Goal: Information Seeking & Learning: Compare options

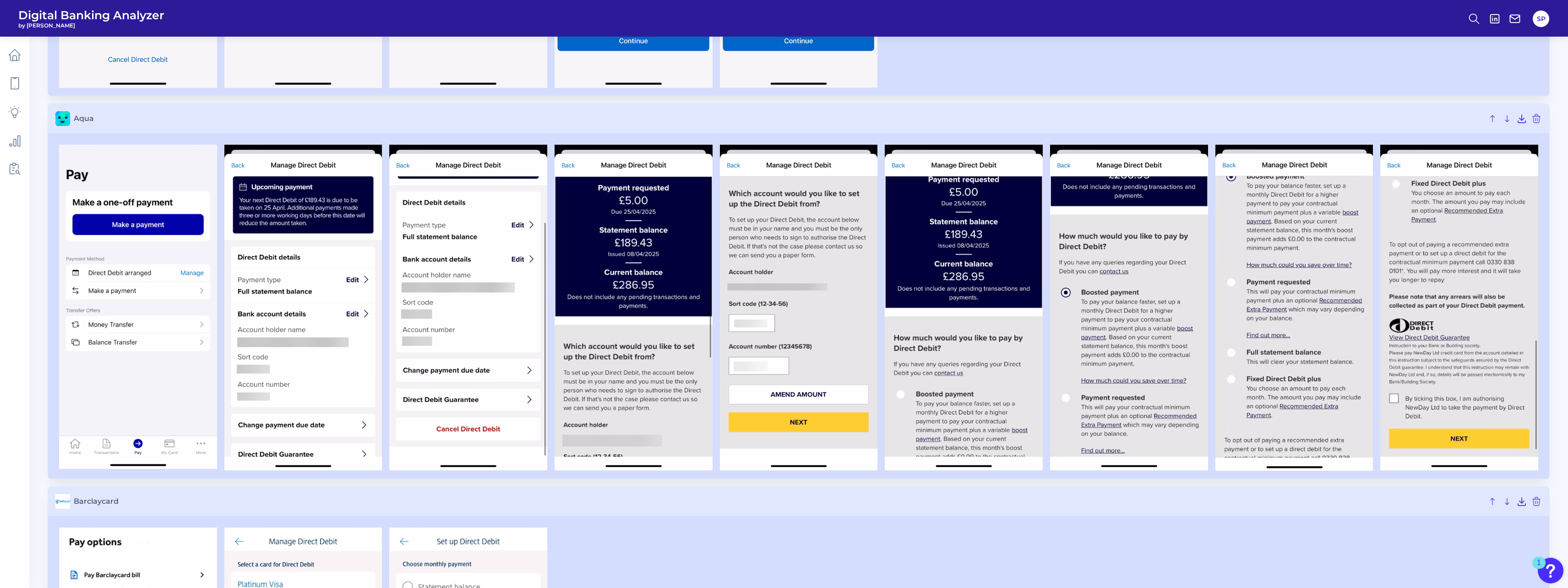
scroll to position [389, 0]
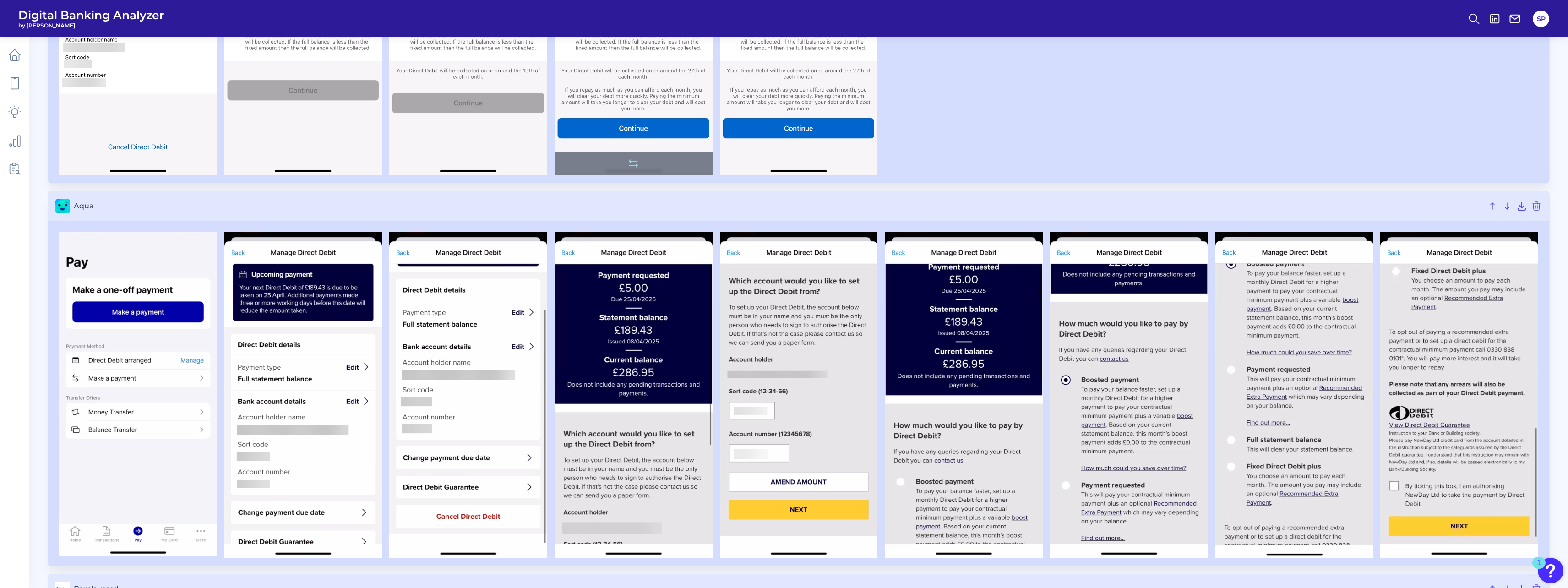
scroll to position [0, 0]
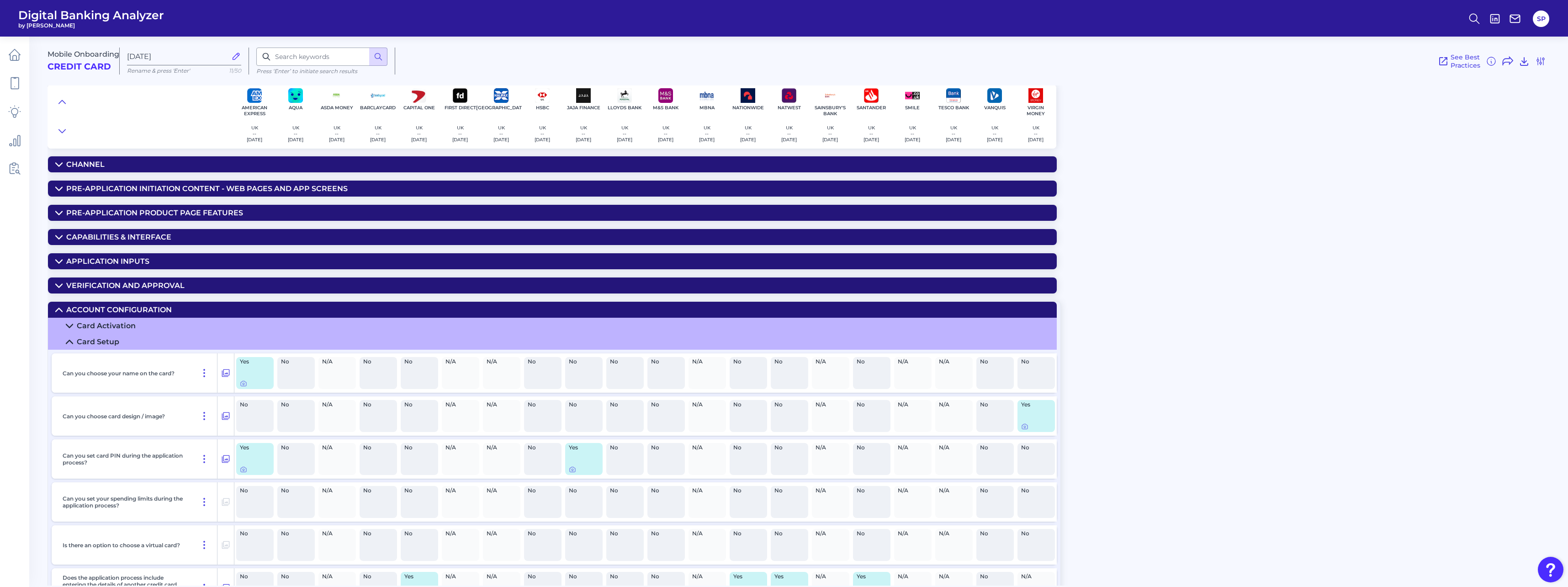
scroll to position [365, 0]
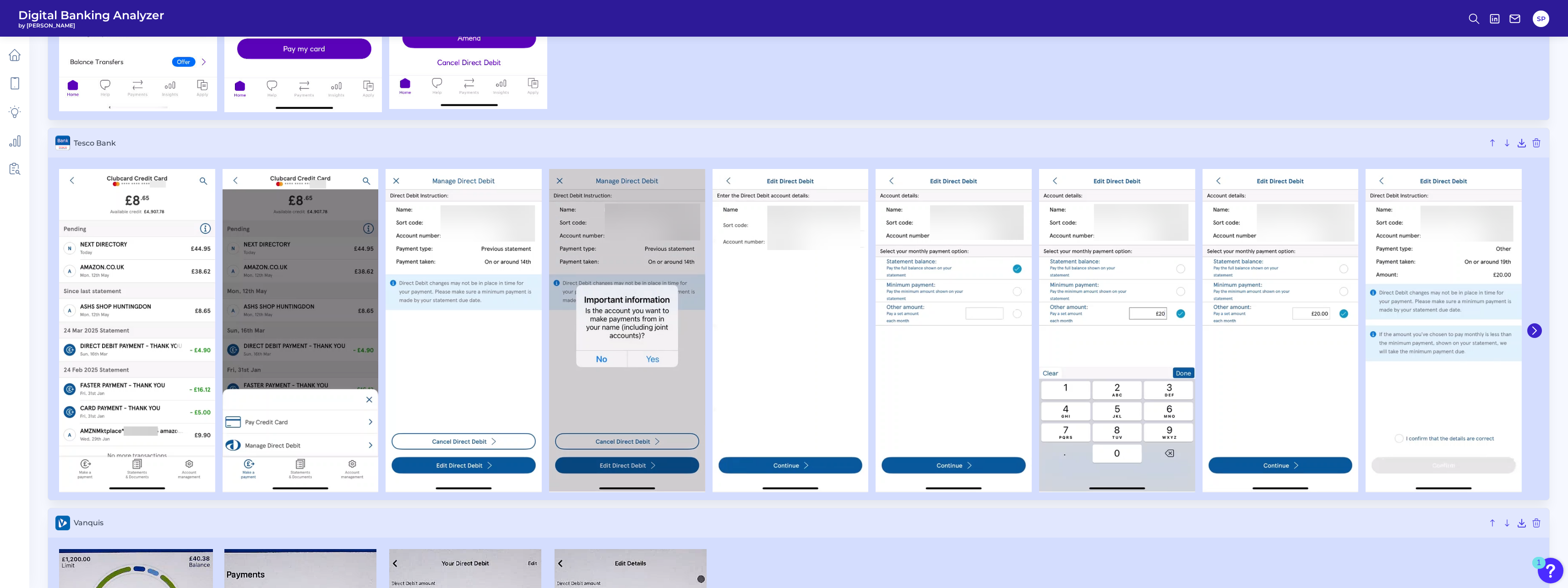
scroll to position [2381, 0]
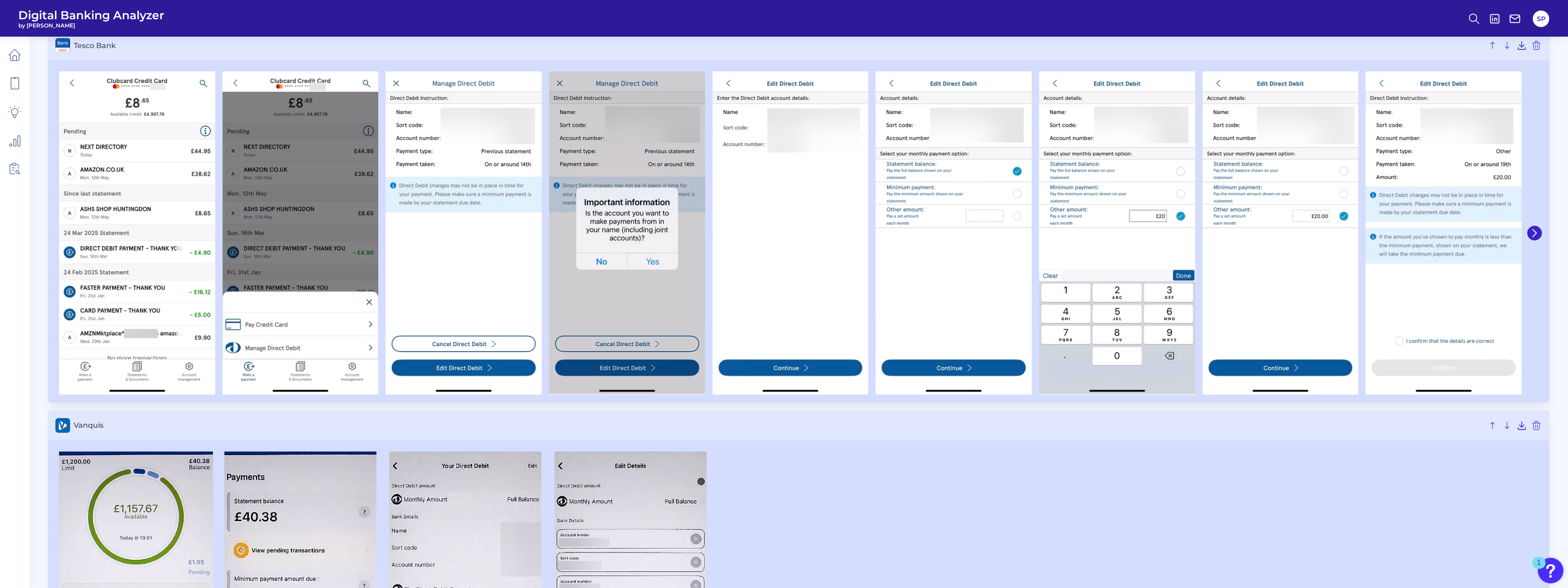
click at [1548, 236] on div at bounding box center [799, 232] width 1501 height 339
click at [1537, 231] on icon at bounding box center [1534, 233] width 9 height 9
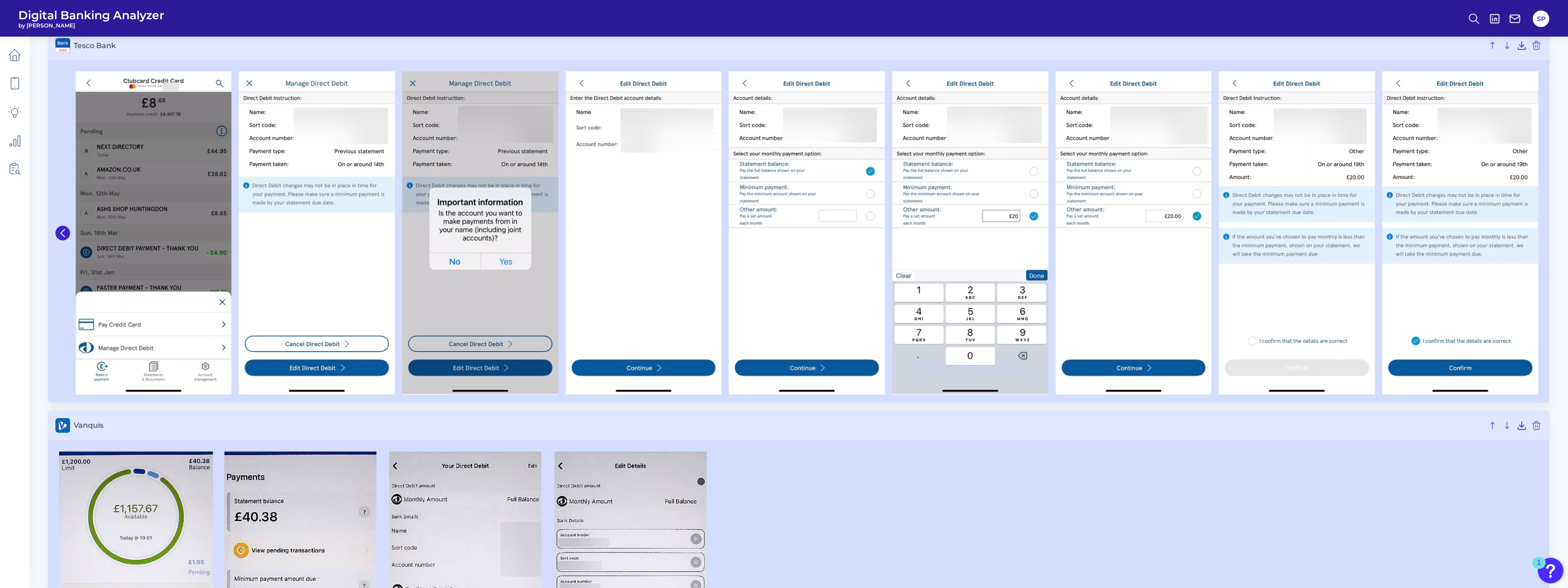
click at [1537, 231] on img at bounding box center [1460, 232] width 156 height 323
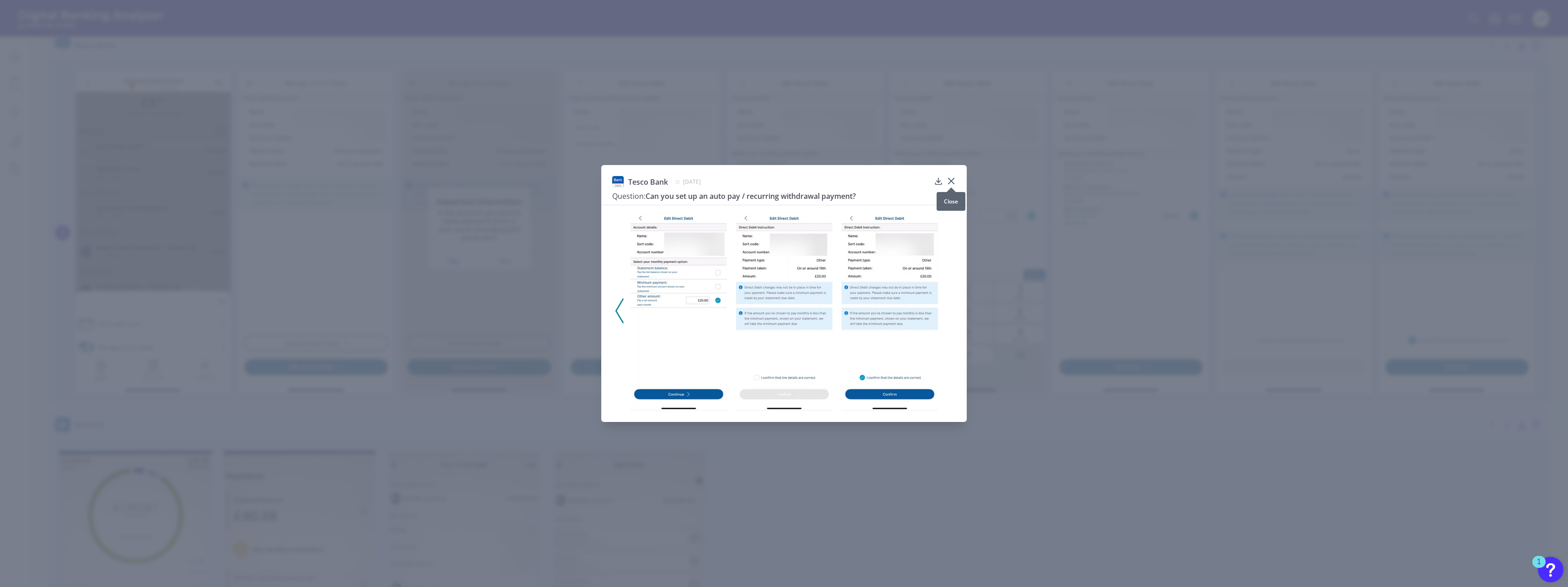
click at [954, 180] on icon at bounding box center [951, 181] width 9 height 9
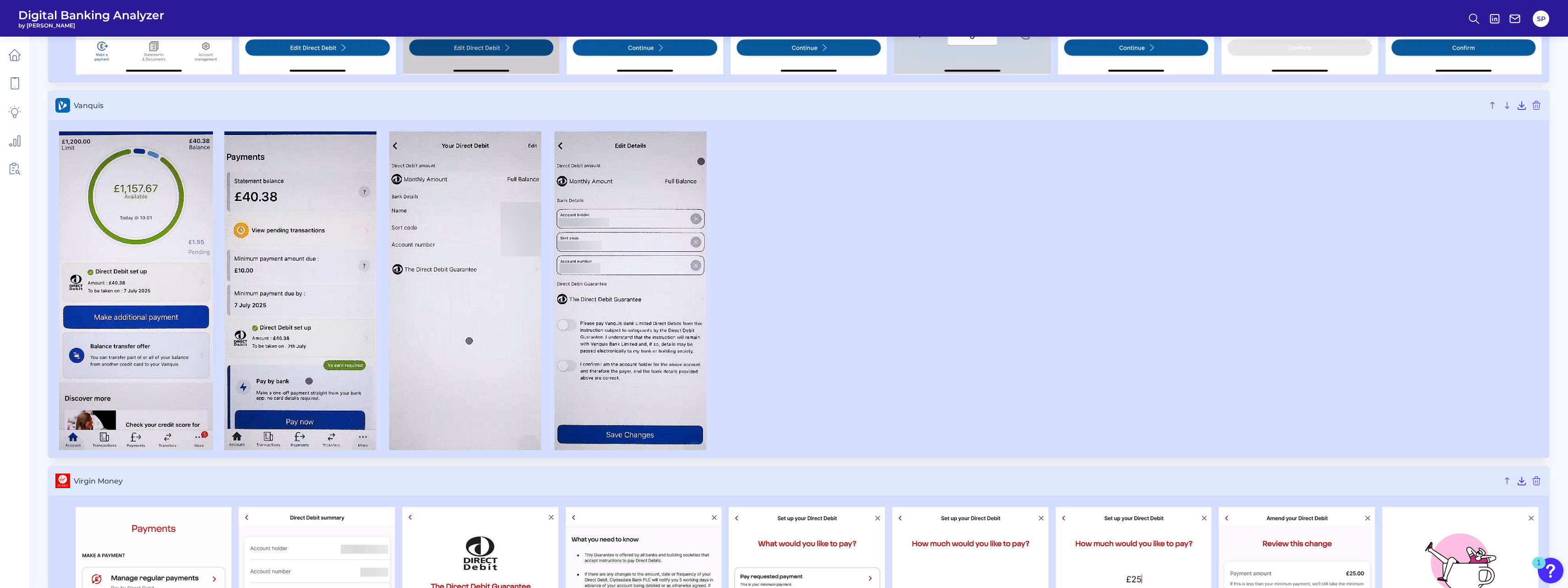
scroll to position [2966, 0]
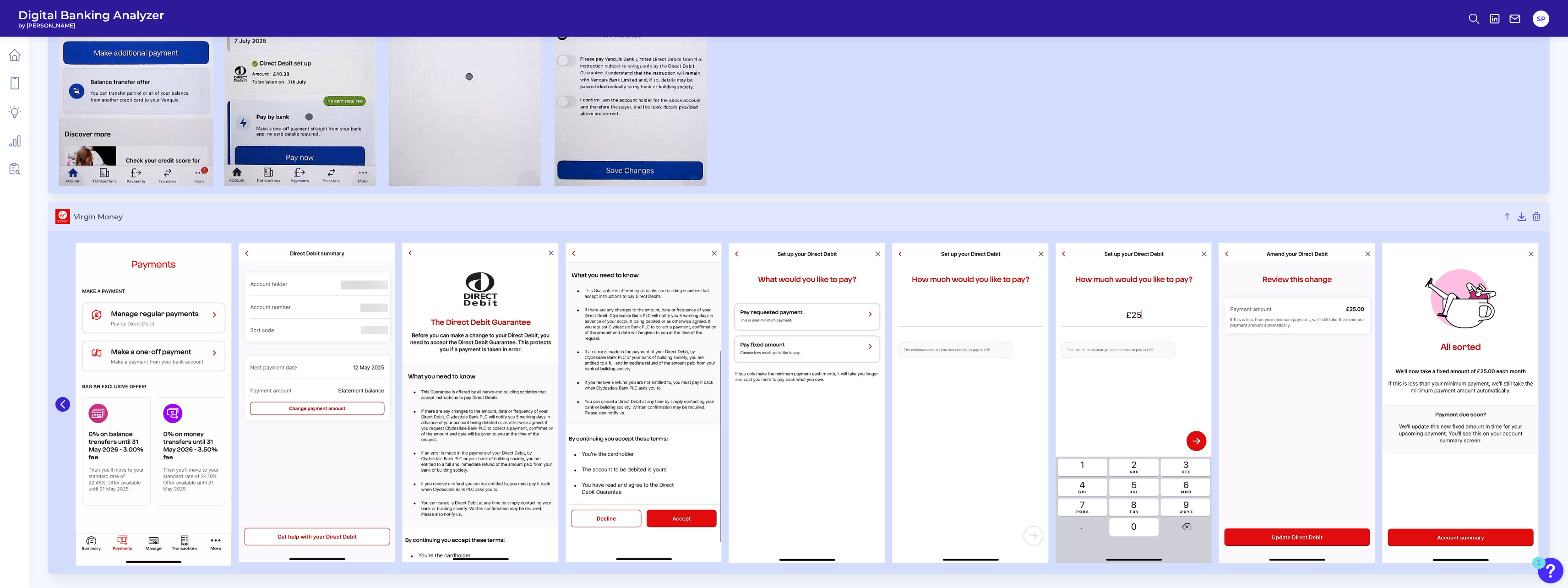
click at [913, 168] on div at bounding box center [799, 26] width 1486 height 318
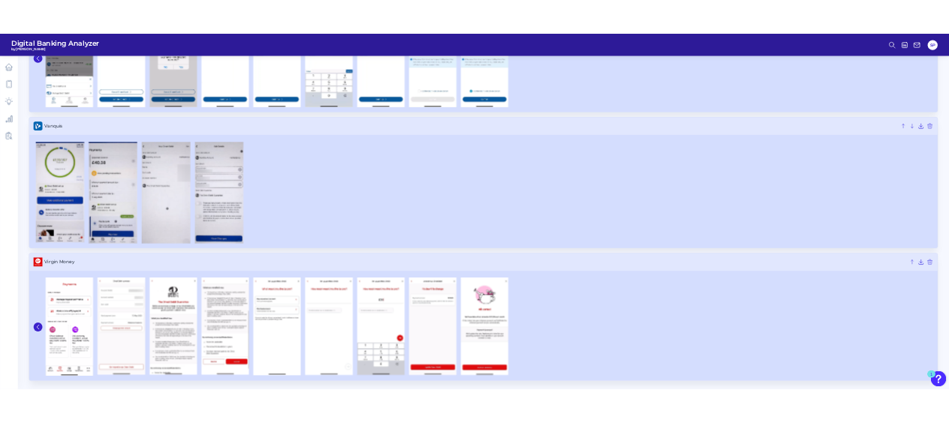
scroll to position [2013, 0]
